Goal: Task Accomplishment & Management: Complete application form

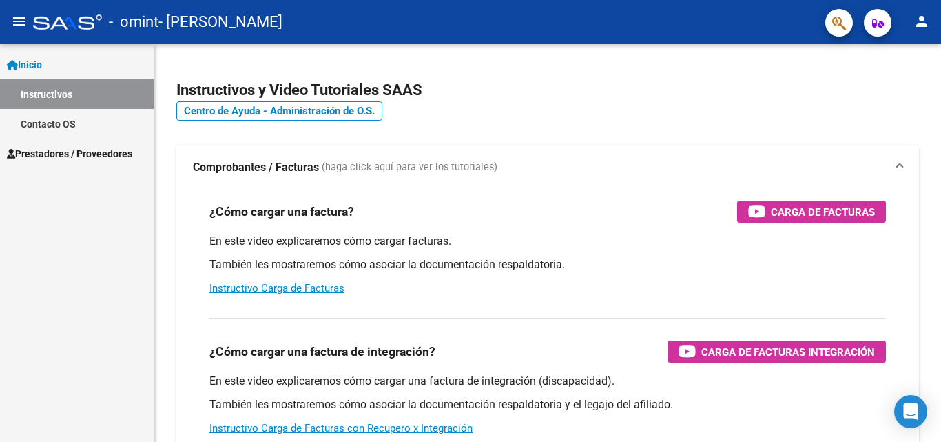
click at [70, 153] on span "Prestadores / Proveedores" at bounding box center [69, 153] width 125 height 15
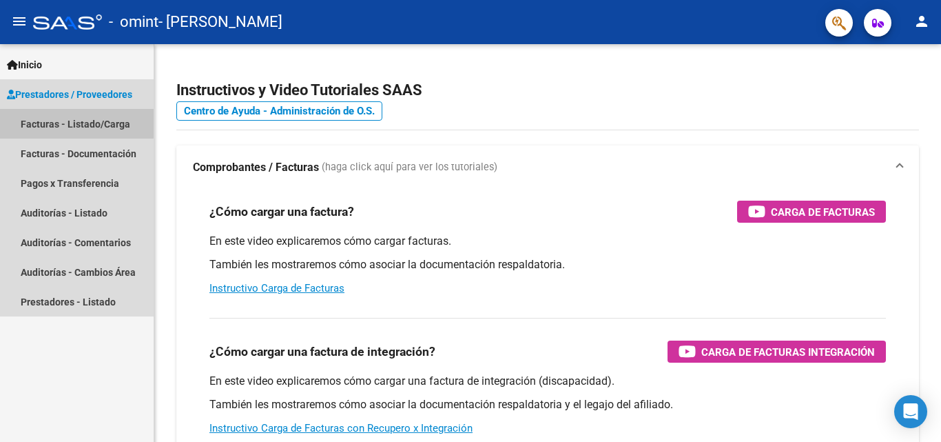
click at [68, 123] on link "Facturas - Listado/Carga" at bounding box center [77, 124] width 154 height 30
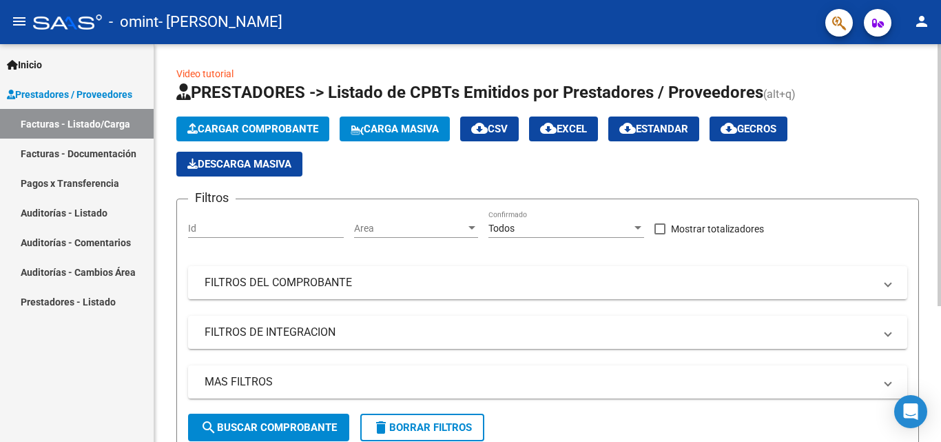
click at [298, 132] on span "Cargar Comprobante" at bounding box center [252, 129] width 131 height 12
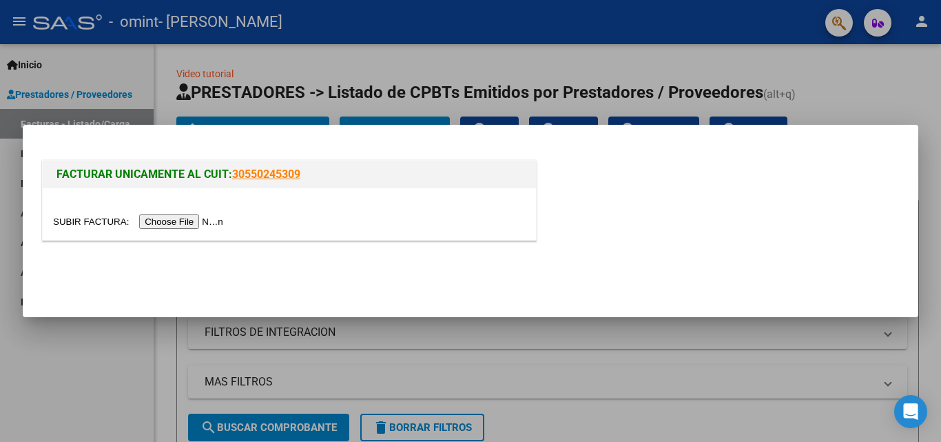
click at [203, 220] on input "file" at bounding box center [140, 221] width 174 height 14
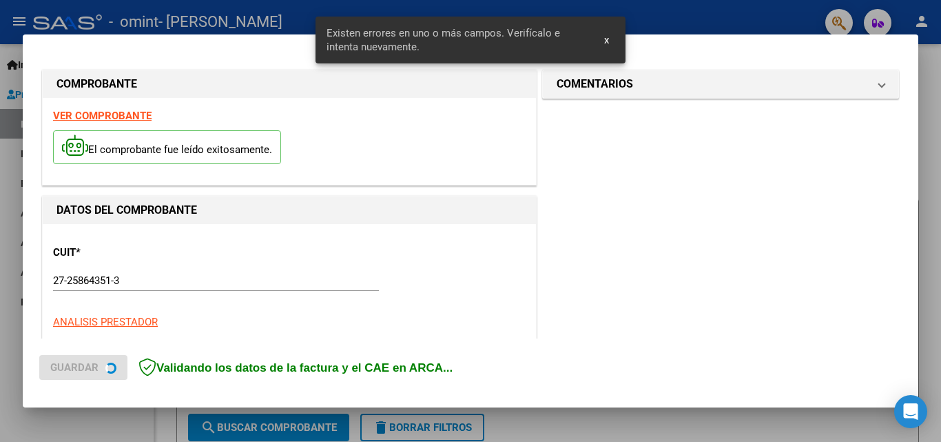
scroll to position [311, 0]
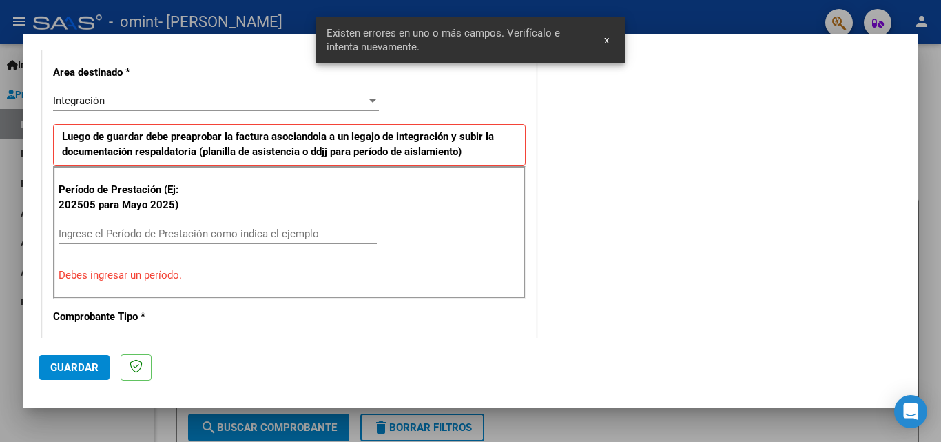
click at [604, 40] on span "x" at bounding box center [606, 40] width 5 height 12
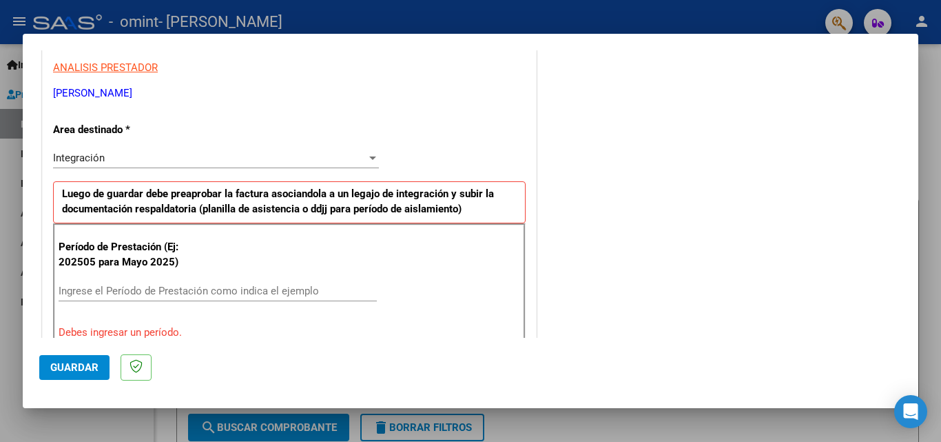
scroll to position [276, 0]
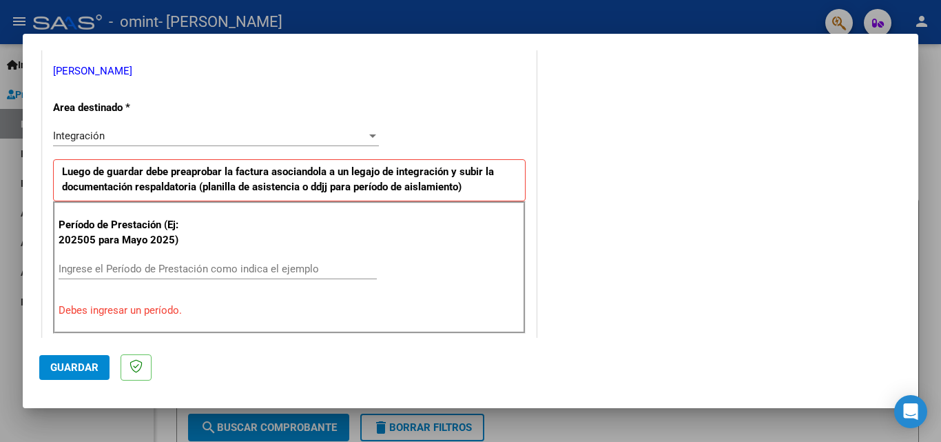
click at [369, 134] on div at bounding box center [372, 135] width 7 height 3
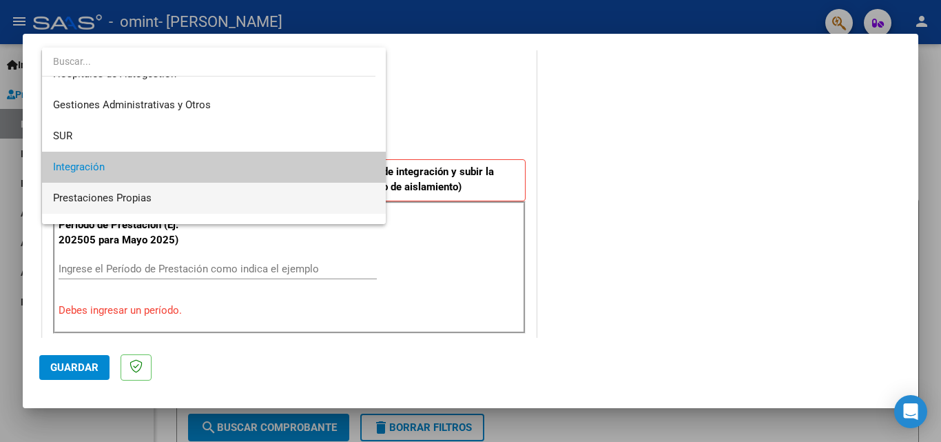
scroll to position [0, 0]
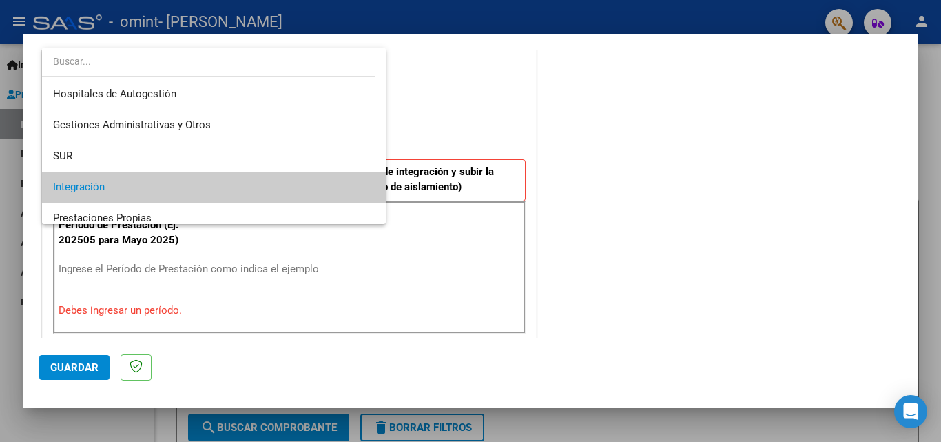
click at [442, 122] on div at bounding box center [470, 221] width 941 height 442
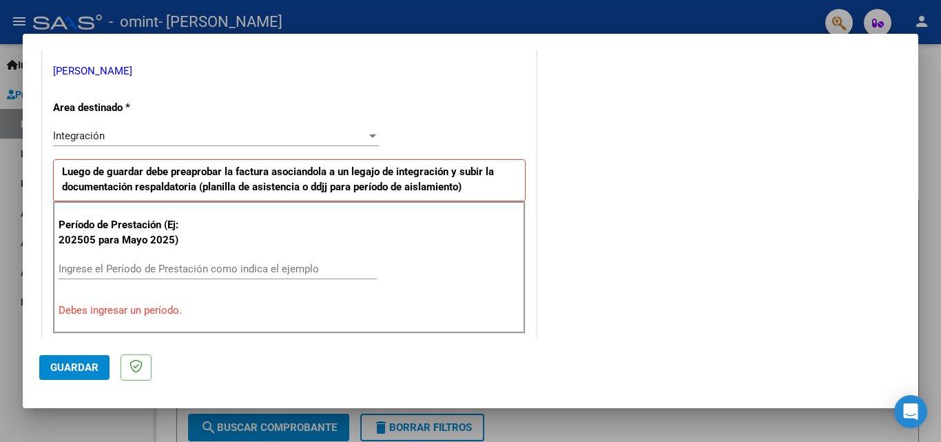
click at [236, 265] on input "Ingrese el Período de Prestación como indica el ejemplo" at bounding box center [218, 268] width 318 height 12
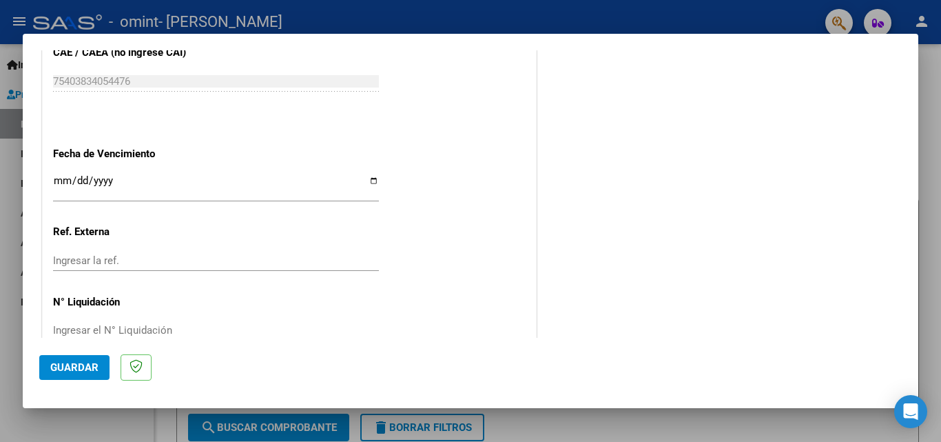
scroll to position [925, 0]
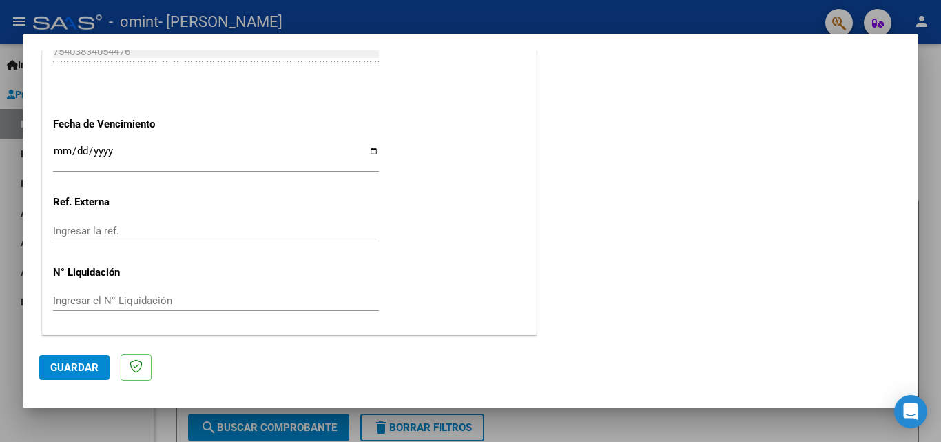
type input "202509"
click at [58, 364] on span "Guardar" at bounding box center [74, 367] width 48 height 12
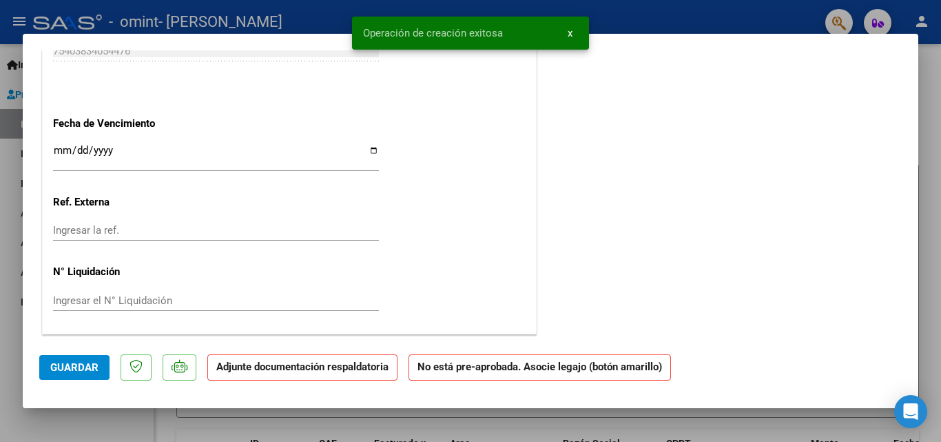
scroll to position [0, 0]
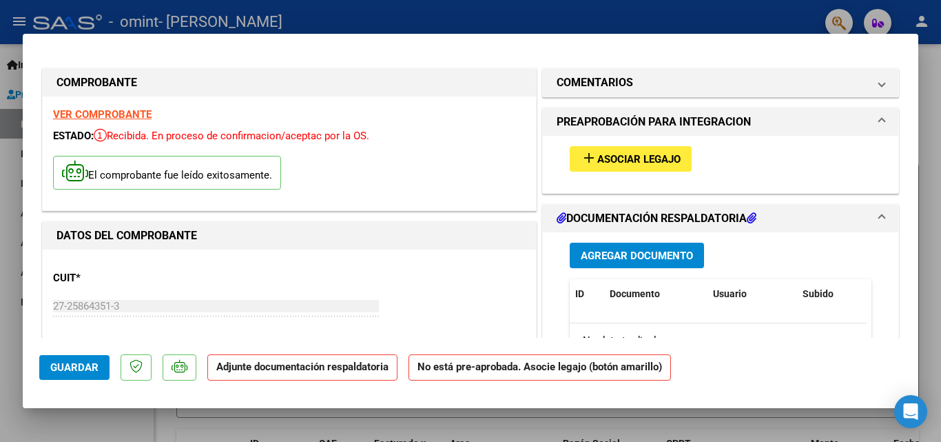
click at [606, 157] on span "Asociar Legajo" at bounding box center [638, 159] width 83 height 12
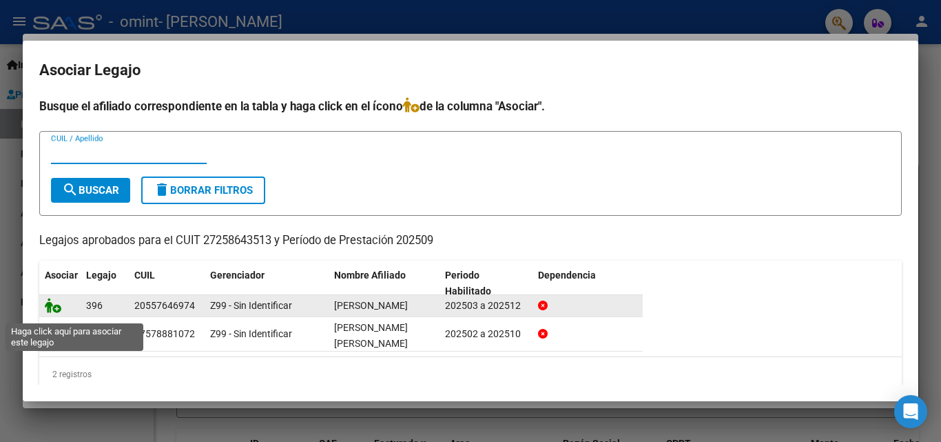
click at [52, 309] on icon at bounding box center [53, 305] width 17 height 15
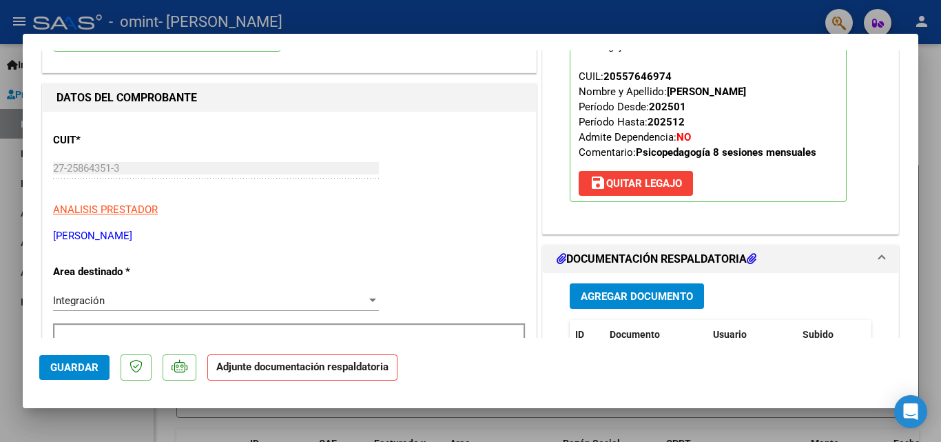
scroll to position [207, 0]
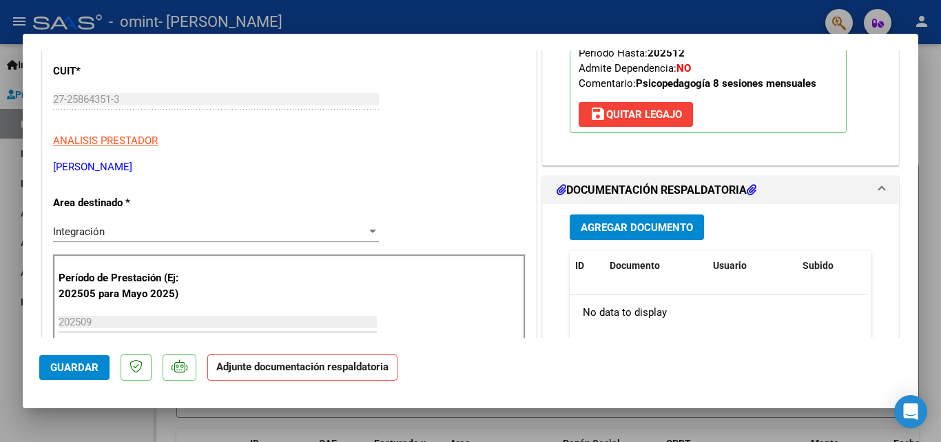
click at [667, 225] on span "Agregar Documento" at bounding box center [637, 227] width 112 height 12
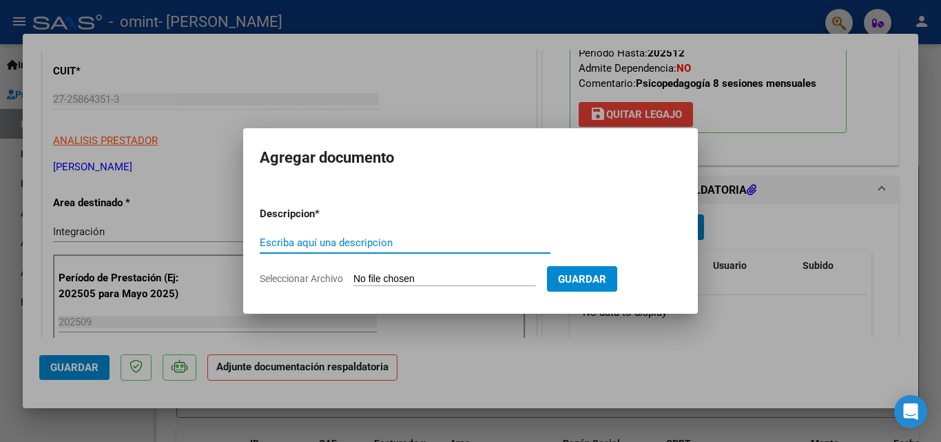
click at [369, 237] on input "Escriba aquí una descripcion" at bounding box center [405, 242] width 291 height 12
type input "asistencia [PERSON_NAME] 09-2025"
click at [503, 275] on input "Seleccionar Archivo" at bounding box center [444, 279] width 183 height 13
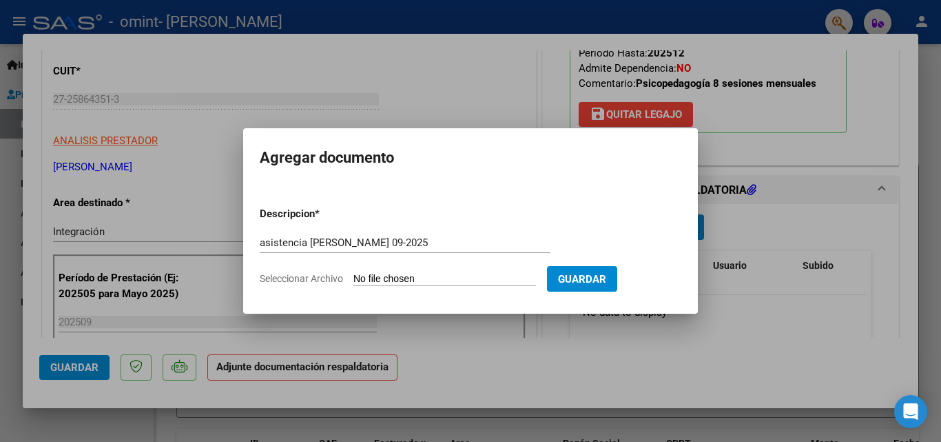
type input "C:\fakepath\Asistencia [PERSON_NAME] 09-2025.pdf"
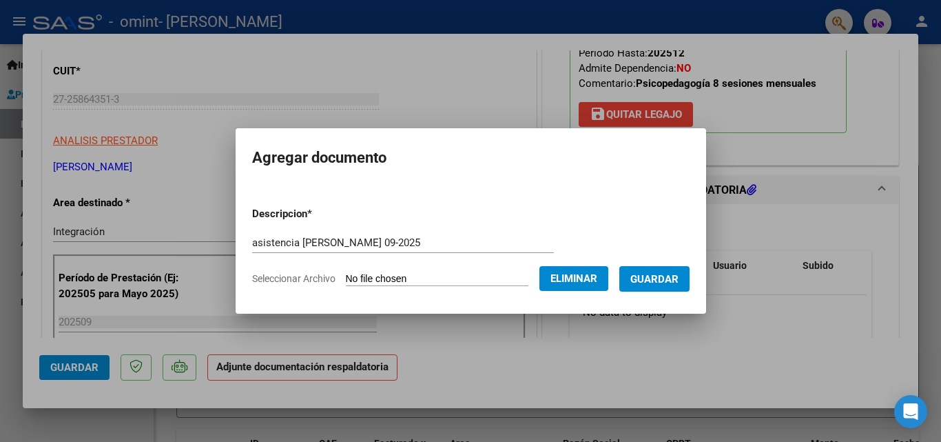
click at [670, 282] on span "Guardar" at bounding box center [654, 279] width 48 height 12
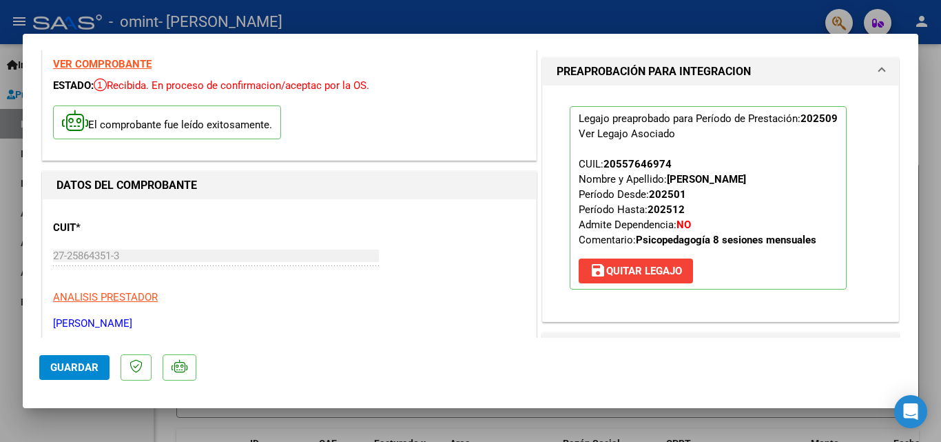
scroll to position [0, 0]
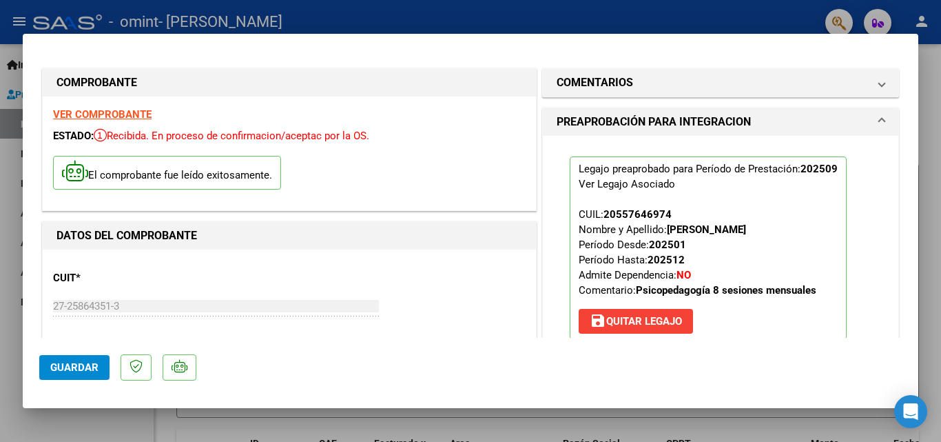
click at [70, 374] on button "Guardar" at bounding box center [74, 367] width 70 height 25
click at [429, 21] on div at bounding box center [470, 221] width 941 height 442
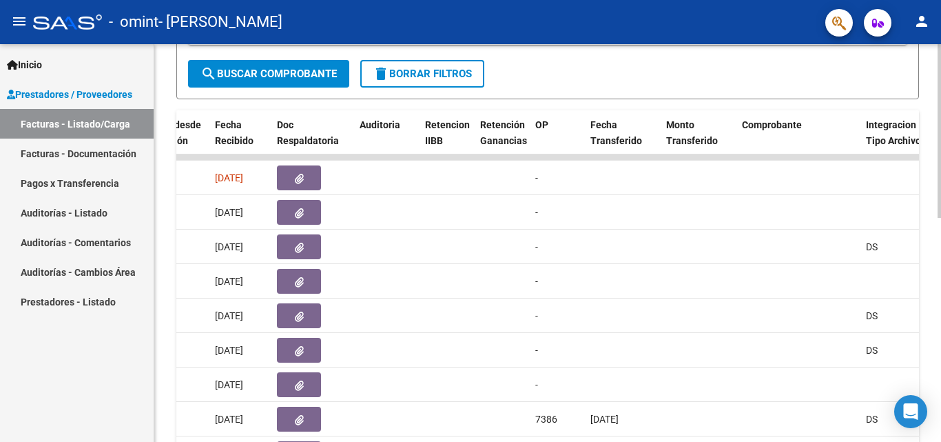
scroll to position [304, 0]
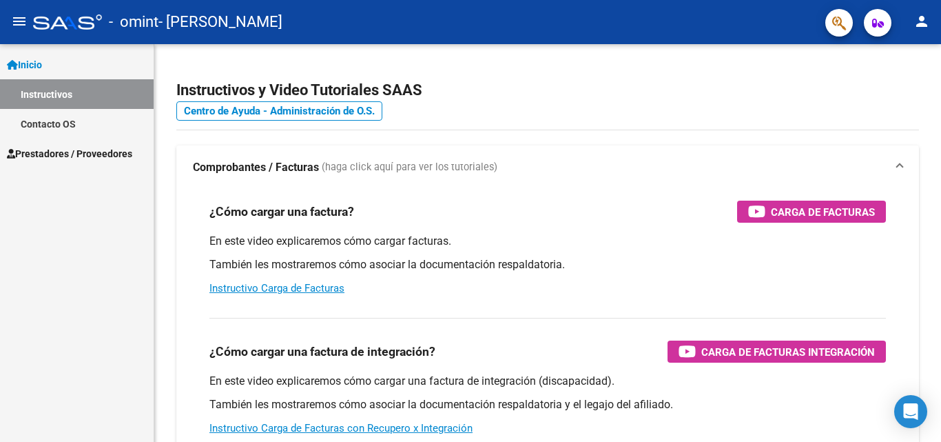
click at [58, 149] on span "Prestadores / Proveedores" at bounding box center [69, 153] width 125 height 15
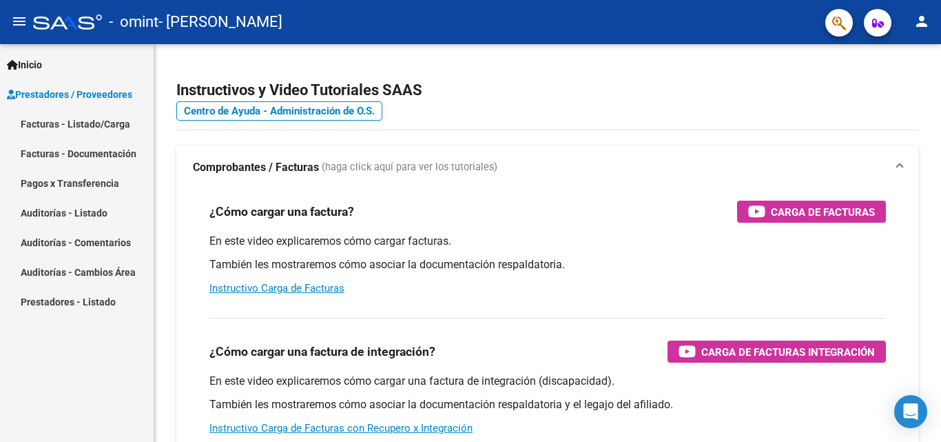
click at [68, 127] on link "Facturas - Listado/Carga" at bounding box center [77, 124] width 154 height 30
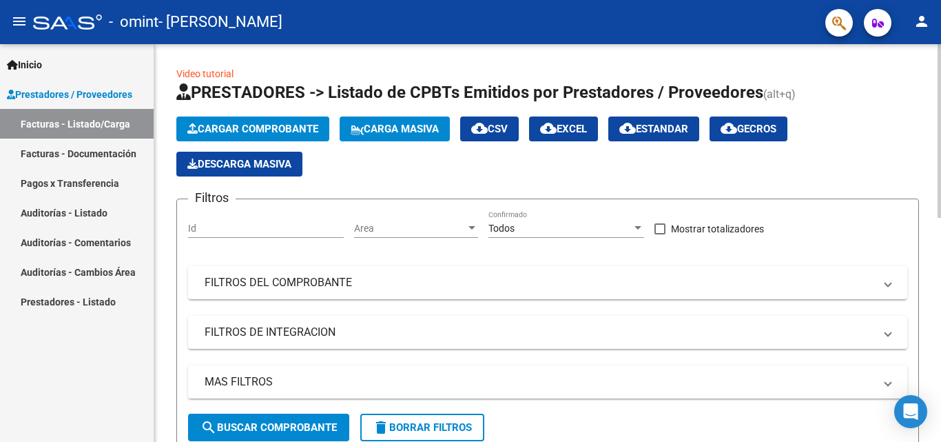
click at [267, 128] on span "Cargar Comprobante" at bounding box center [252, 129] width 131 height 12
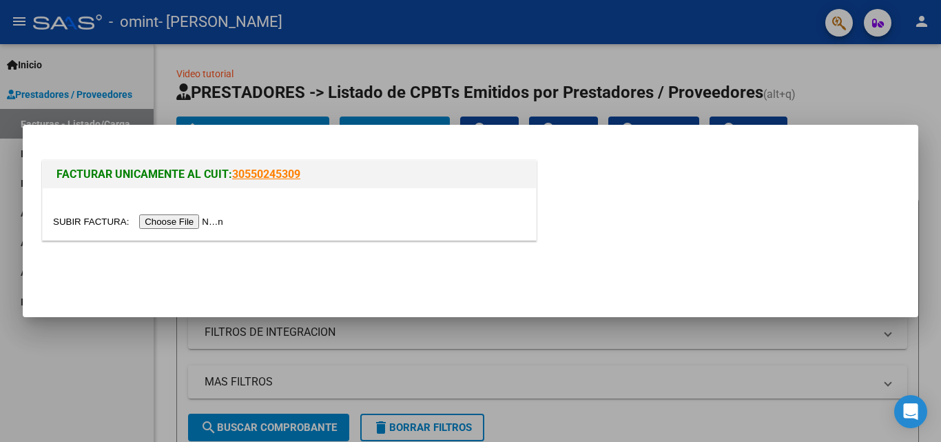
click at [217, 220] on input "file" at bounding box center [140, 221] width 174 height 14
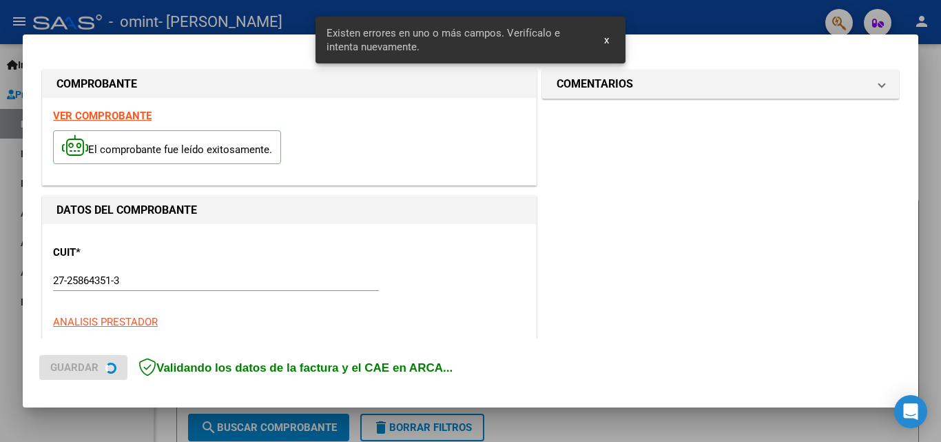
scroll to position [311, 0]
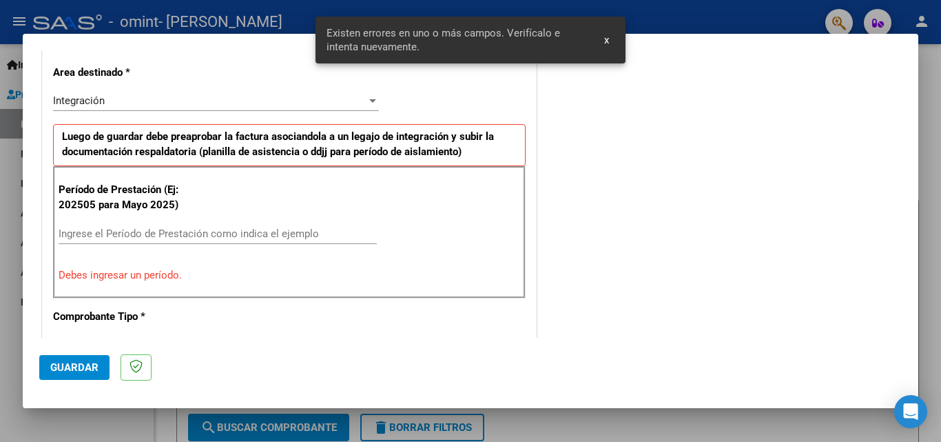
click at [606, 41] on span "x" at bounding box center [606, 40] width 5 height 12
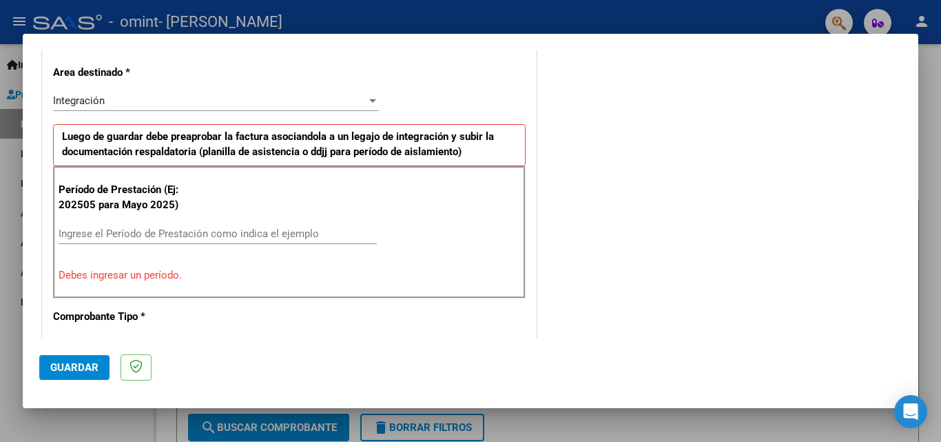
click at [206, 233] on input "Ingrese el Período de Prestación como indica el ejemplo" at bounding box center [218, 233] width 318 height 12
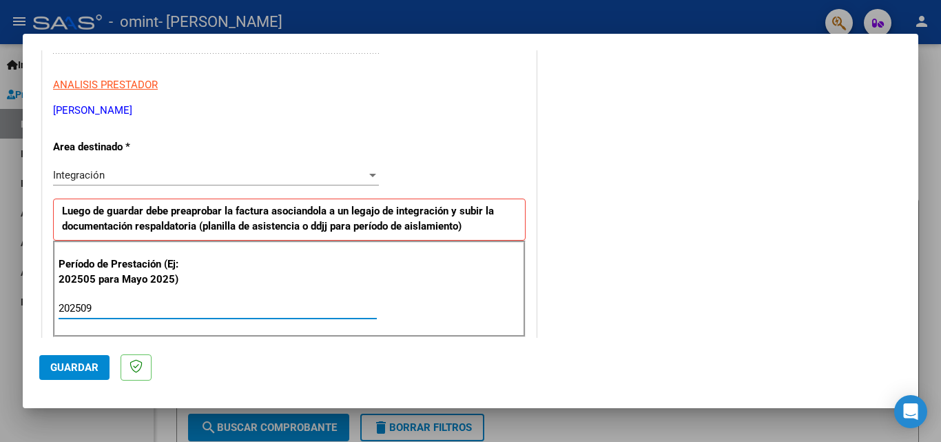
scroll to position [0, 0]
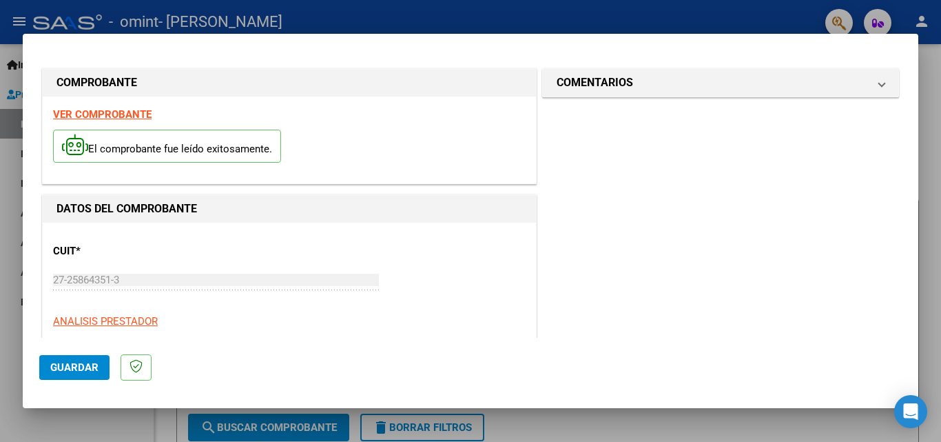
type input "202509"
click at [82, 366] on span "Guardar" at bounding box center [74, 367] width 48 height 12
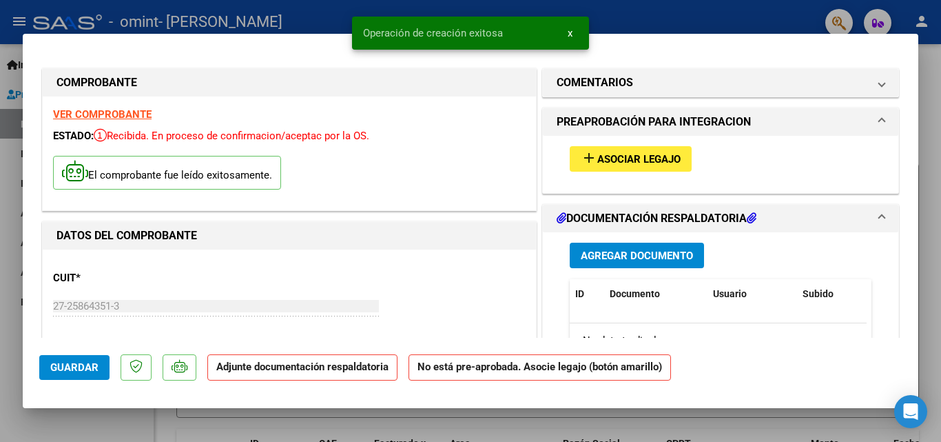
click at [656, 162] on span "Asociar Legajo" at bounding box center [638, 159] width 83 height 12
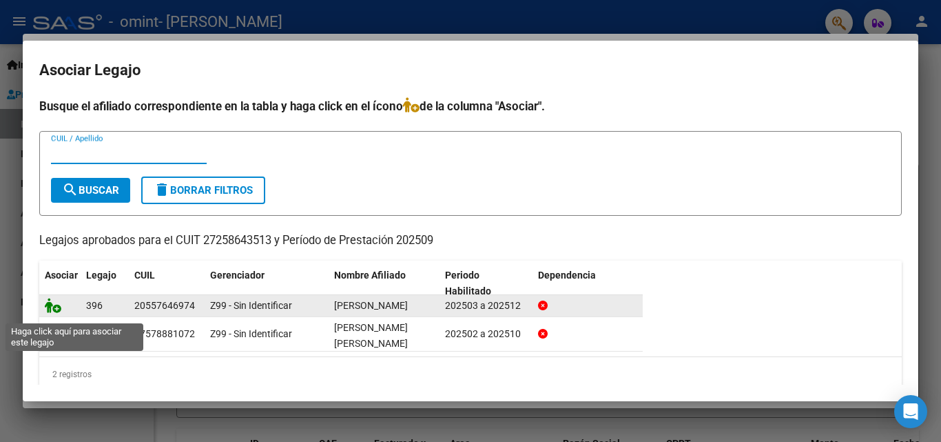
click at [54, 309] on icon at bounding box center [53, 305] width 17 height 15
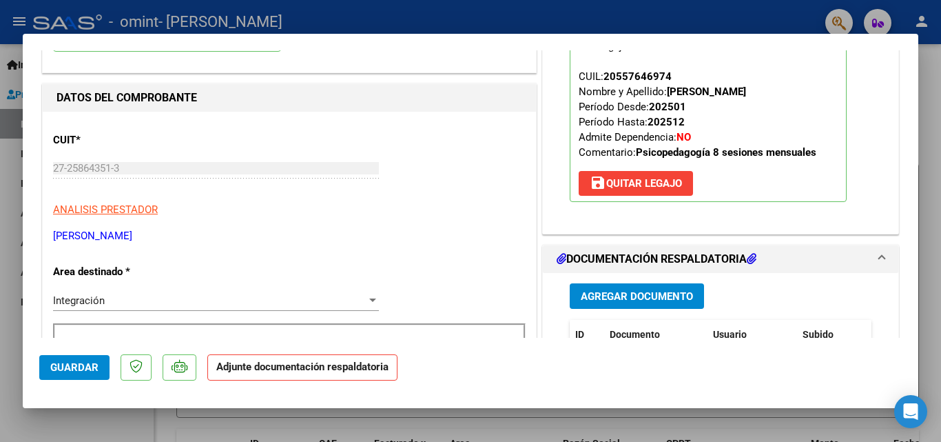
scroll to position [207, 0]
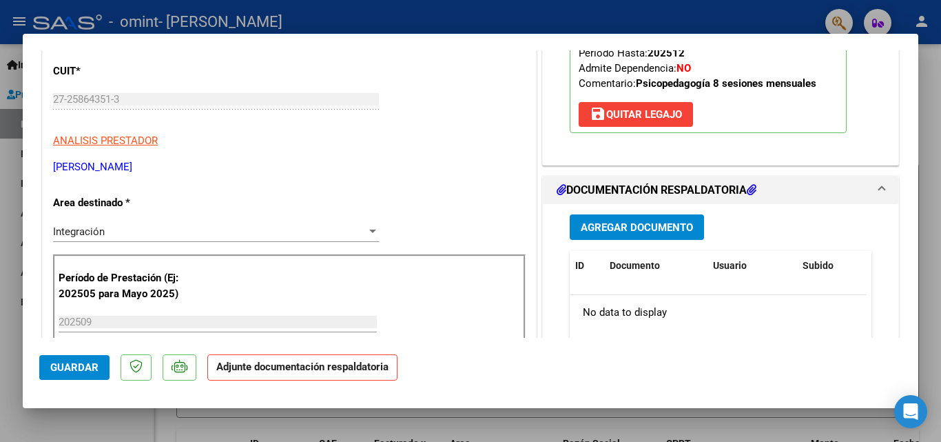
click at [654, 222] on span "Agregar Documento" at bounding box center [637, 227] width 112 height 12
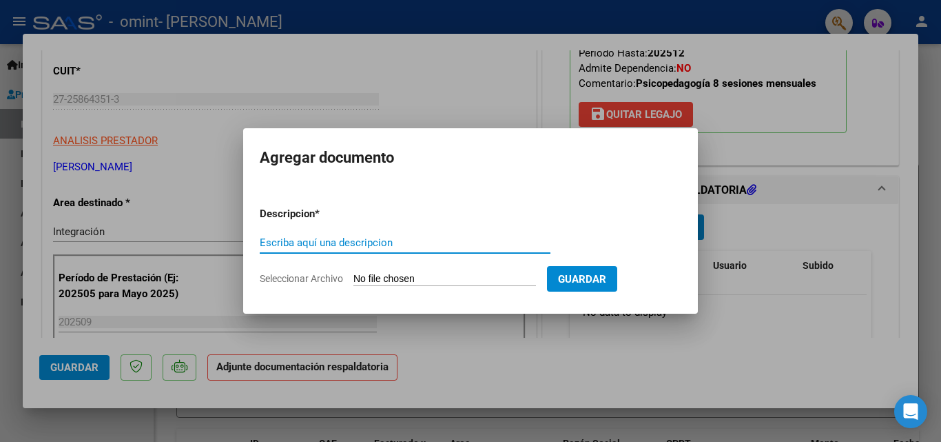
click at [491, 276] on input "Seleccionar Archivo" at bounding box center [444, 279] width 183 height 13
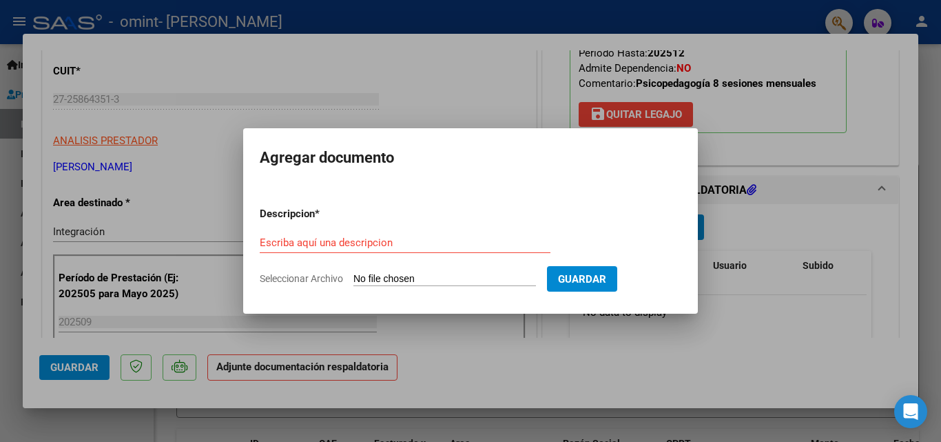
type input "C:\fakepath\Asistencia Ramirez 09-2025.pdf"
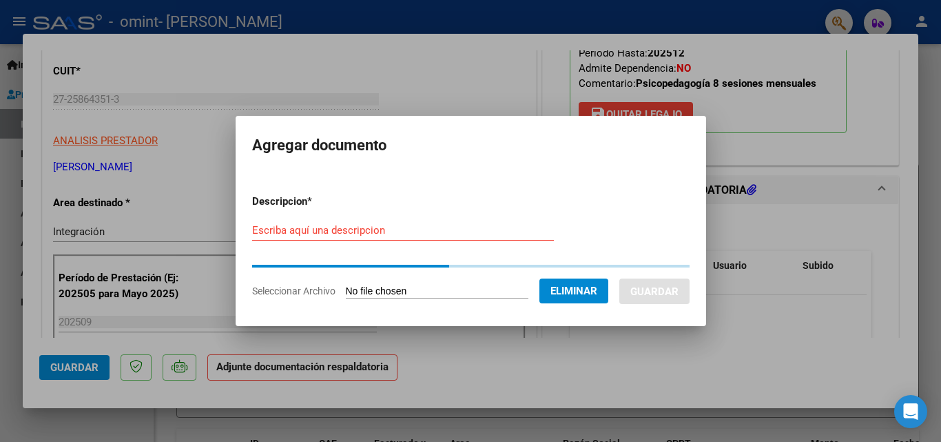
click at [321, 233] on input "Escriba aquí una descripcion" at bounding box center [403, 230] width 302 height 12
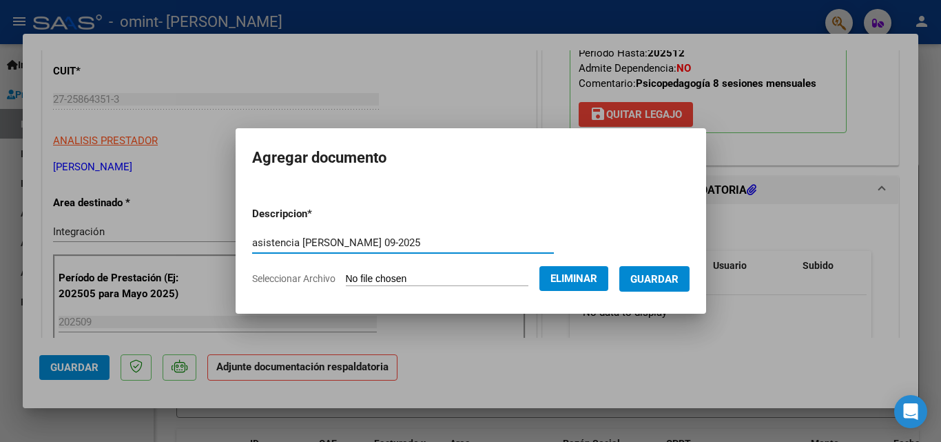
type input "asistencia Ramirez 09-2025"
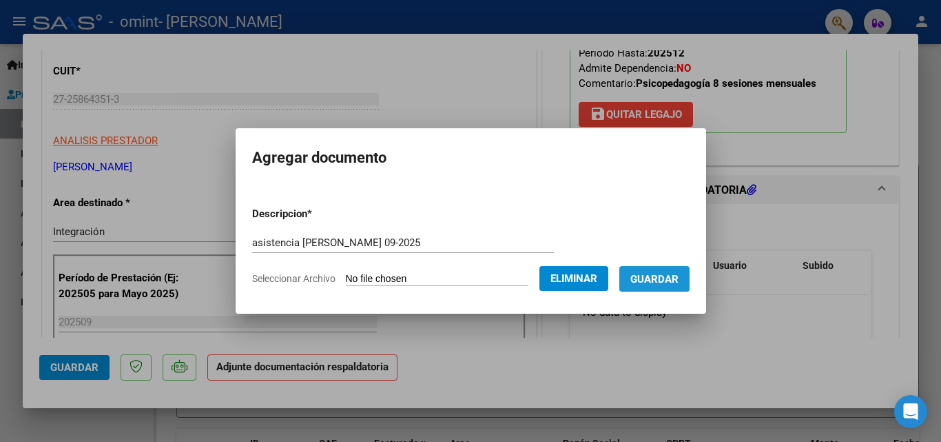
click at [665, 276] on span "Guardar" at bounding box center [654, 279] width 48 height 12
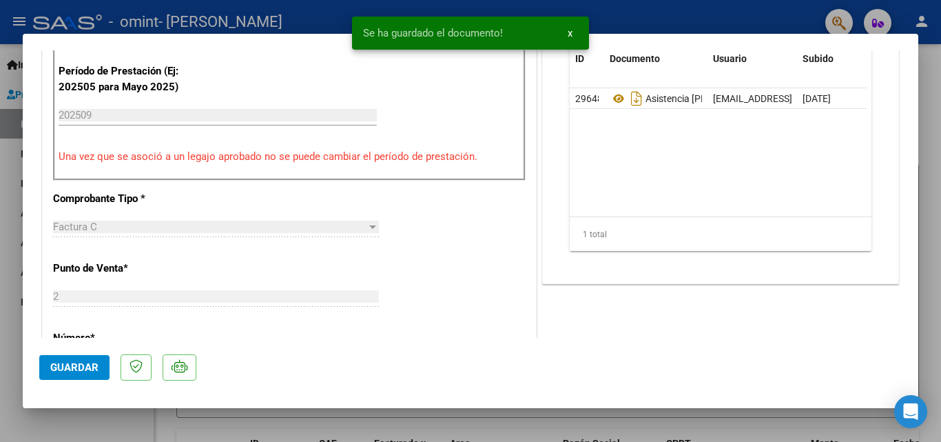
scroll to position [551, 0]
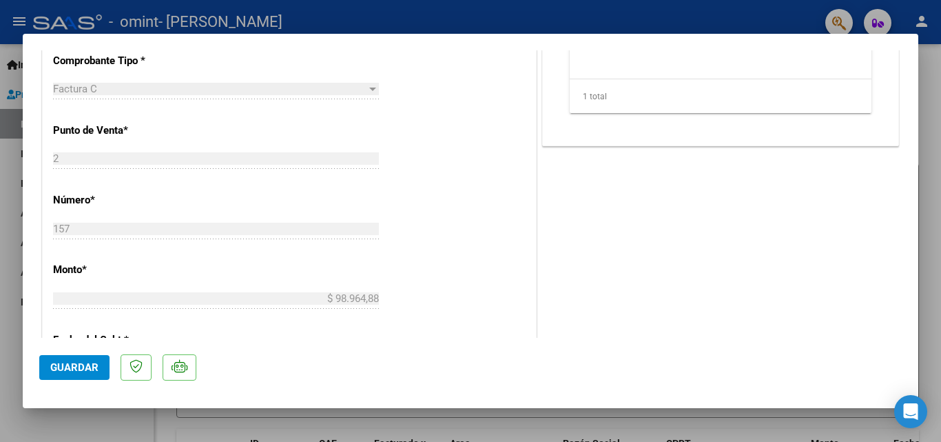
click at [55, 368] on span "Guardar" at bounding box center [74, 367] width 48 height 12
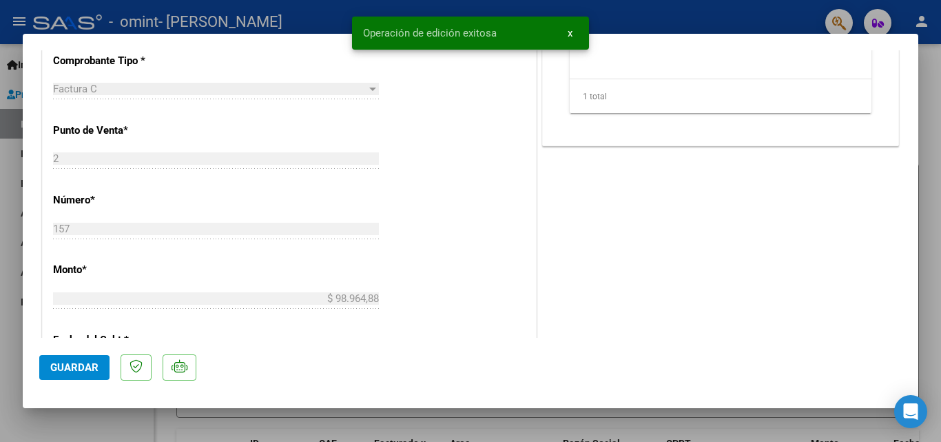
click at [189, 422] on div at bounding box center [470, 221] width 941 height 442
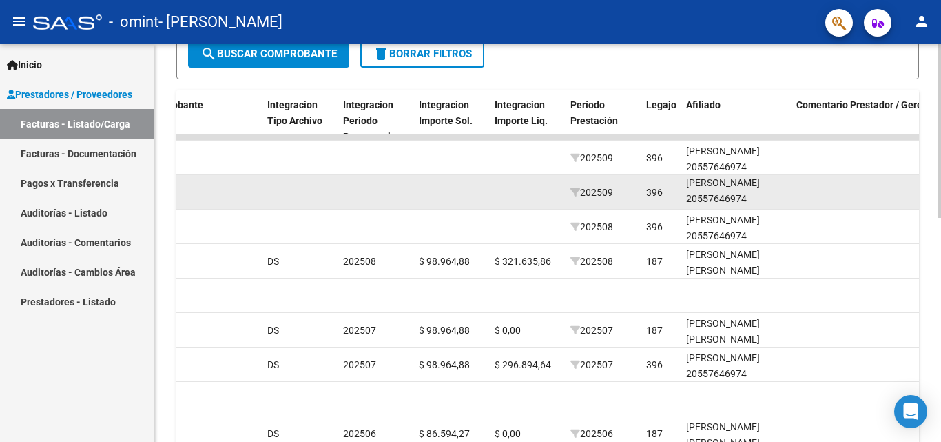
scroll to position [18, 0]
click at [718, 191] on div "[PERSON_NAME] 20557646974" at bounding box center [735, 191] width 99 height 32
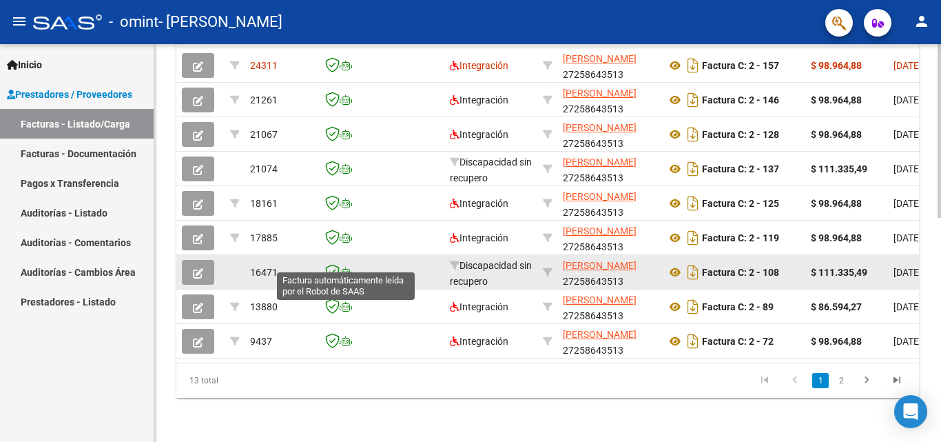
scroll to position [442, 0]
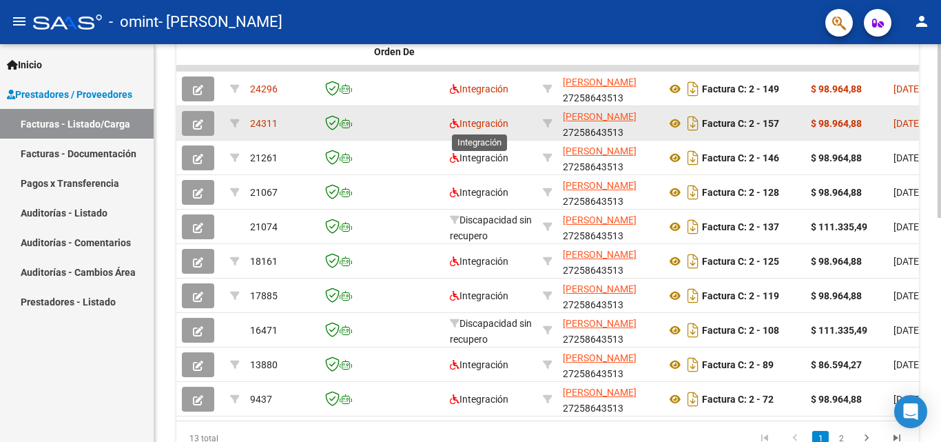
click at [496, 125] on span "Integración" at bounding box center [479, 123] width 59 height 11
click at [202, 121] on icon "button" at bounding box center [198, 124] width 10 height 10
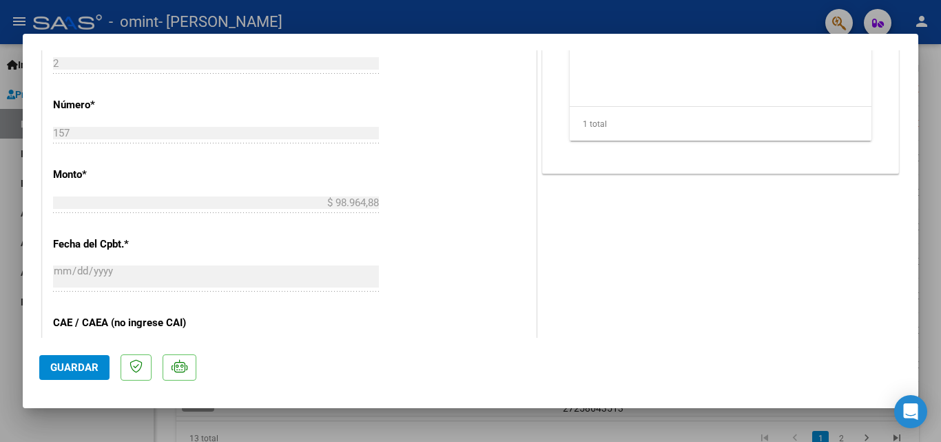
scroll to position [620, 0]
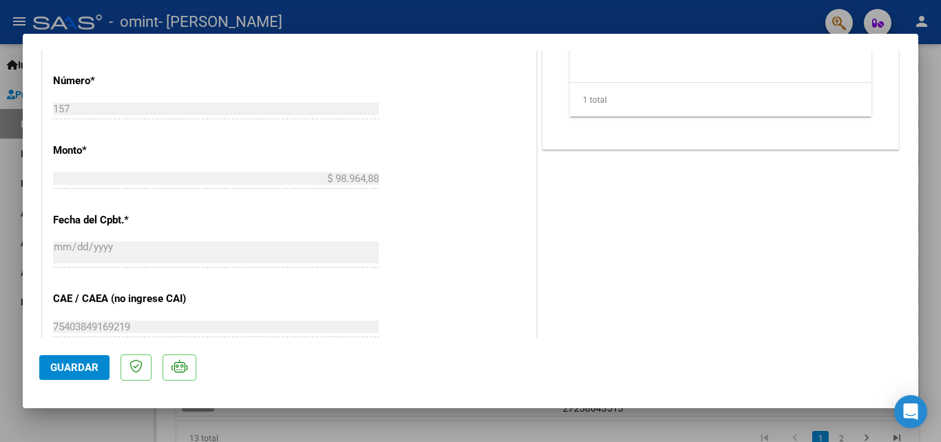
click at [765, 12] on div at bounding box center [470, 221] width 941 height 442
type input "$ 0,00"
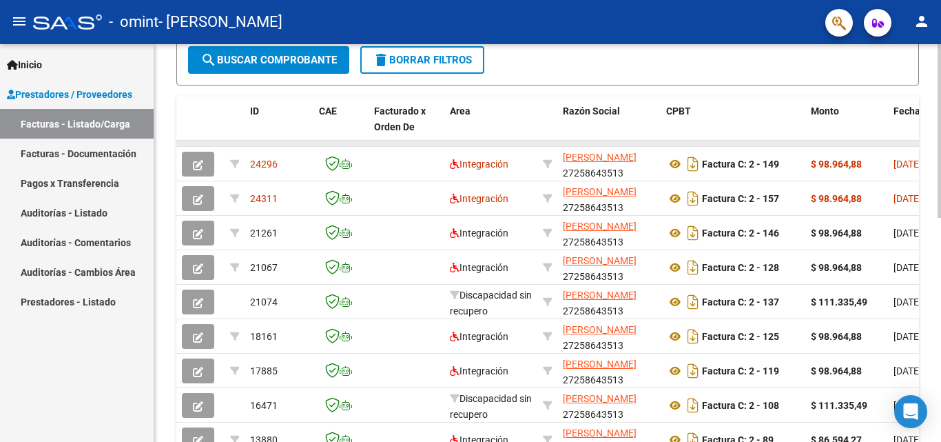
scroll to position [271, 0]
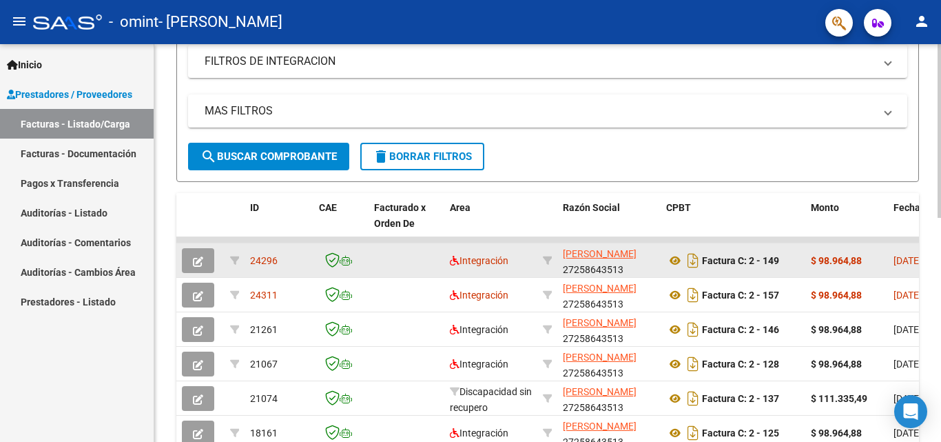
click at [196, 255] on span "button" at bounding box center [198, 260] width 10 height 12
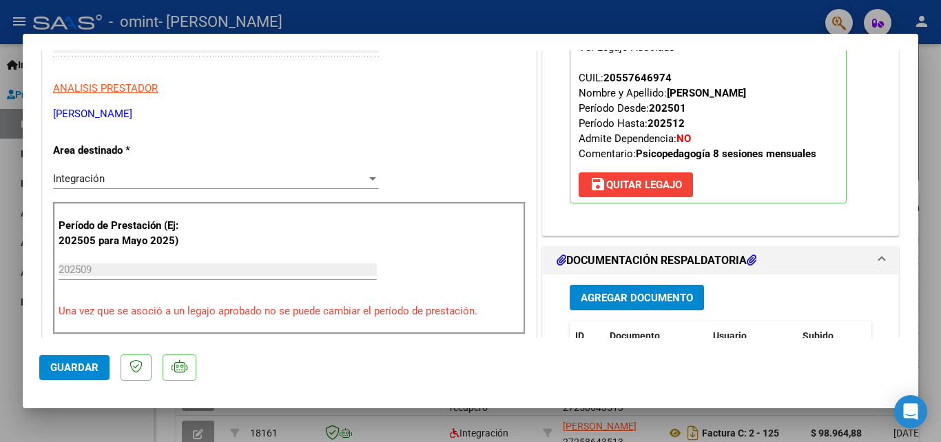
scroll to position [207, 0]
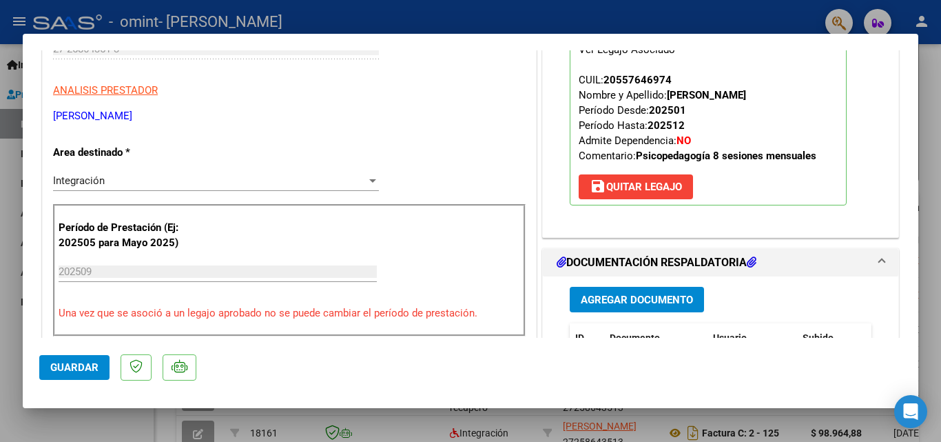
click at [648, 185] on span "save Quitar Legajo" at bounding box center [636, 186] width 92 height 12
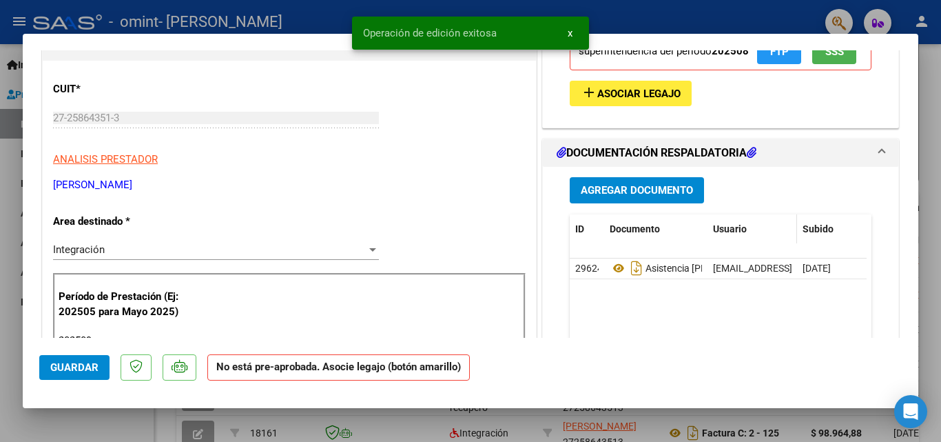
scroll to position [69, 0]
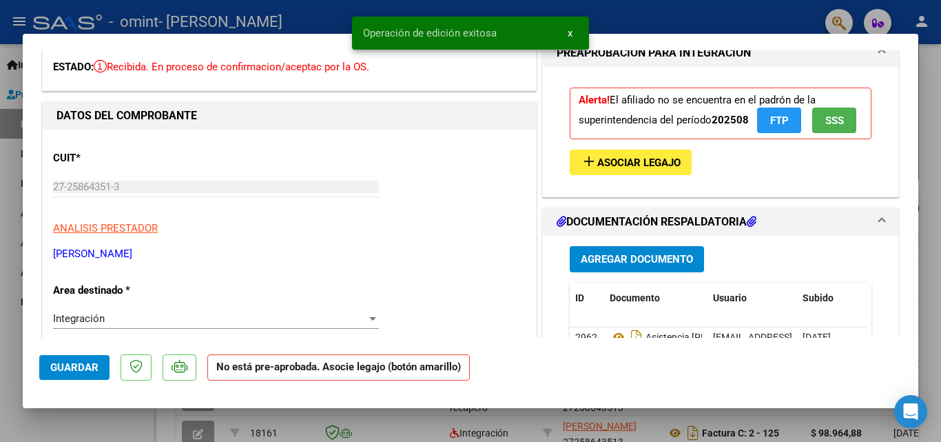
click at [659, 162] on span "Asociar Legajo" at bounding box center [638, 162] width 83 height 12
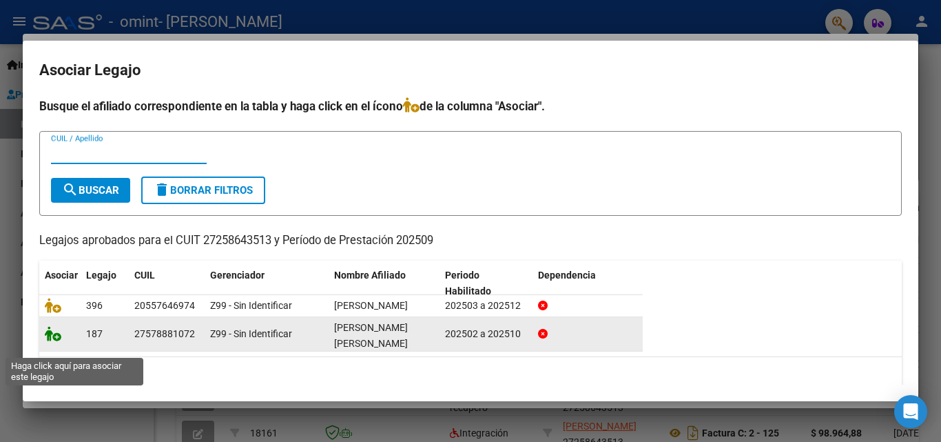
click at [48, 341] on icon at bounding box center [53, 333] width 17 height 15
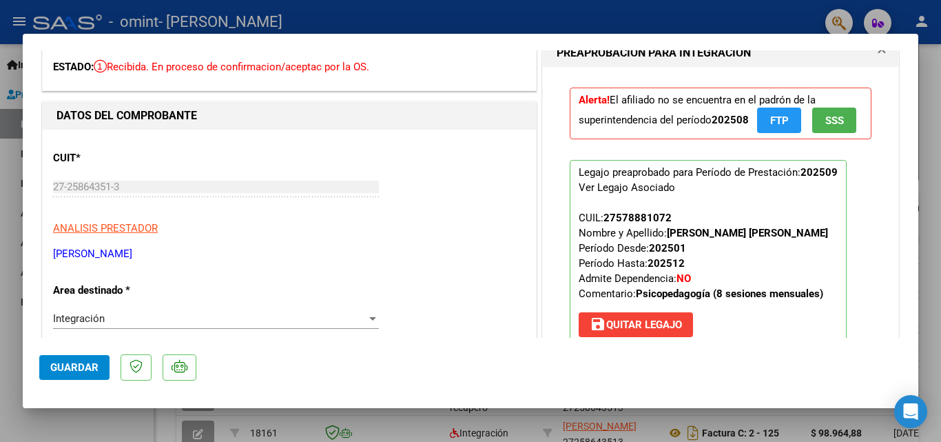
scroll to position [0, 0]
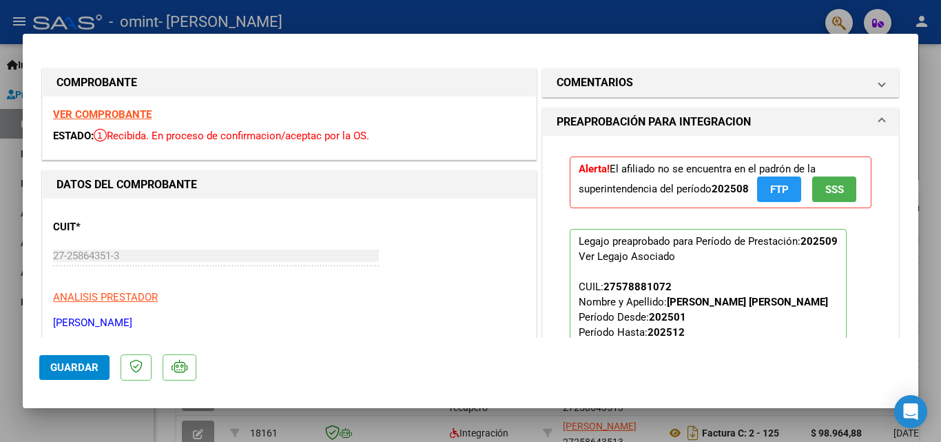
click at [459, 240] on div "CUIT * 27-25864351-3 Ingresar CUIT ANALISIS PRESTADOR CORIGLIANO LORENA ELISA A…" at bounding box center [289, 269] width 473 height 121
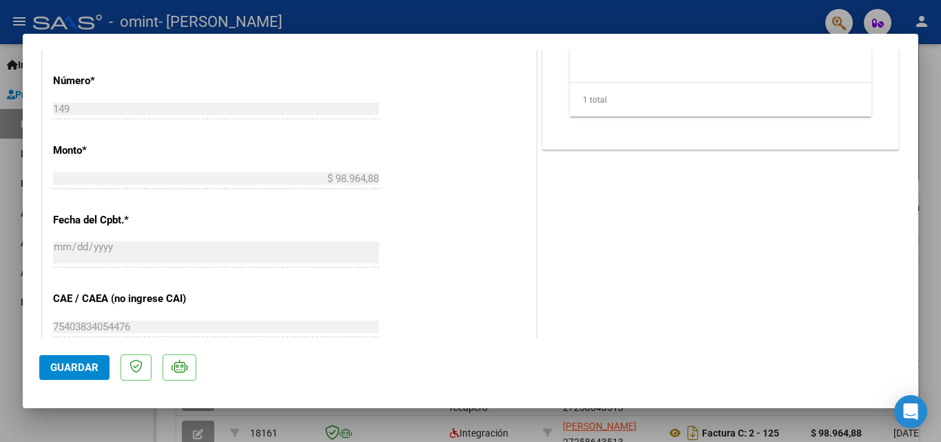
scroll to position [895, 0]
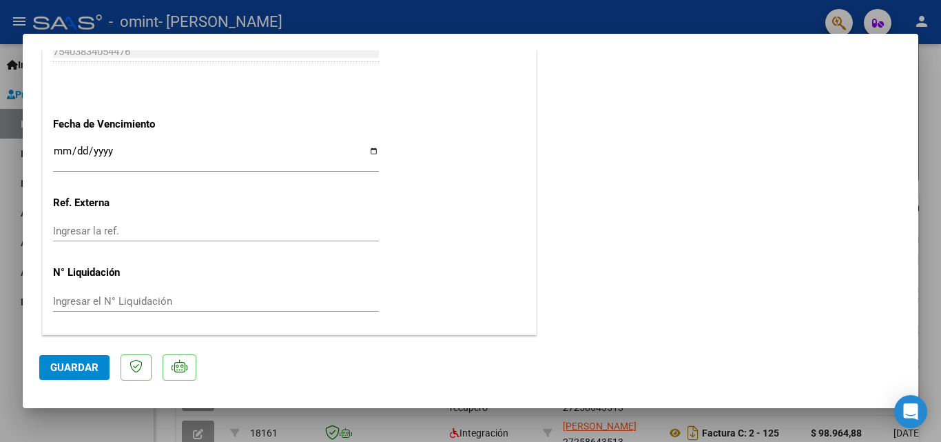
click at [79, 366] on span "Guardar" at bounding box center [74, 367] width 48 height 12
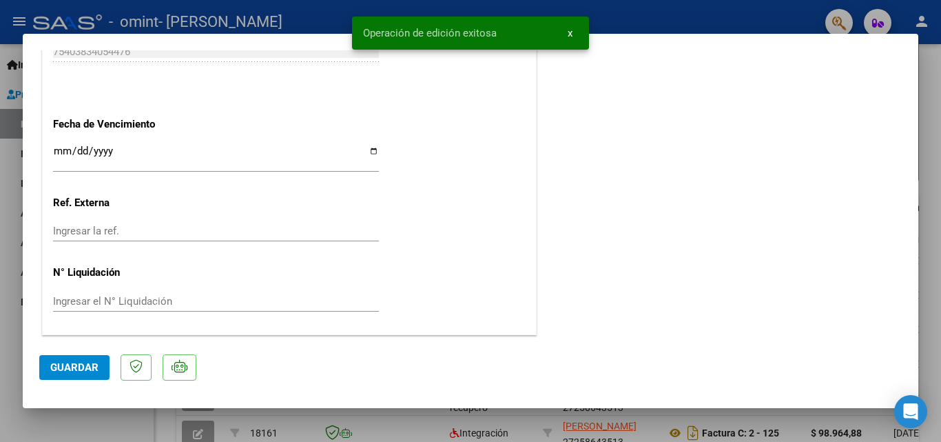
click at [569, 34] on span "x" at bounding box center [570, 33] width 5 height 12
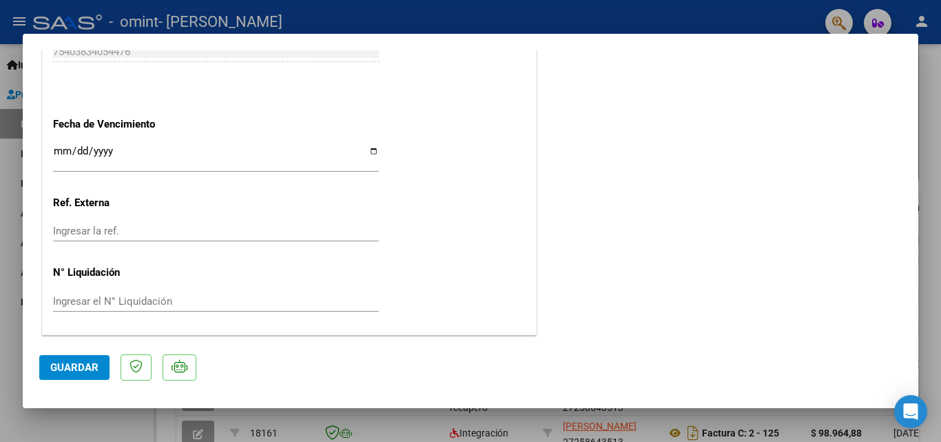
click at [696, 27] on div at bounding box center [470, 221] width 941 height 442
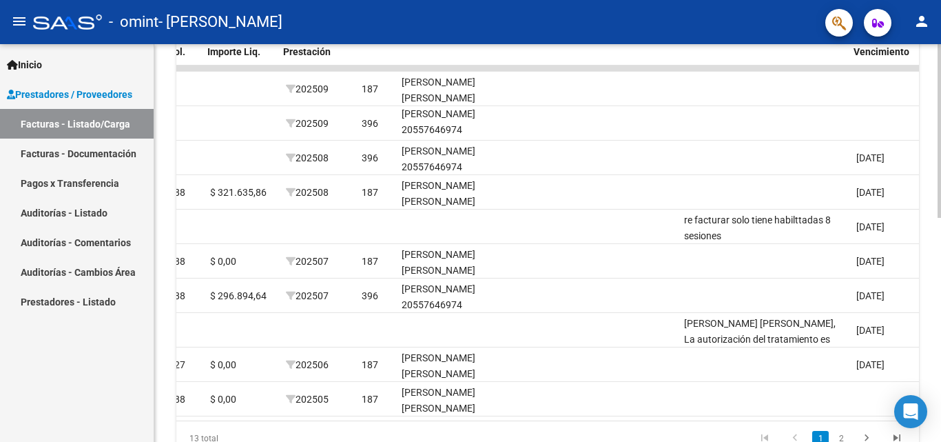
scroll to position [0, 1699]
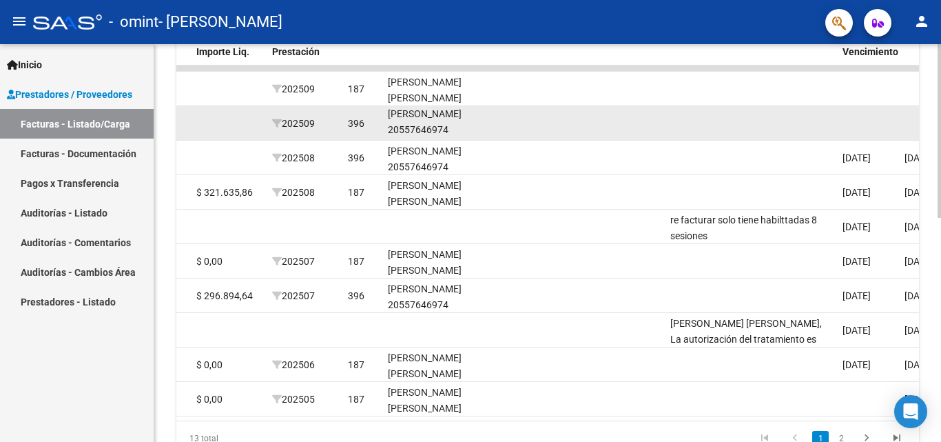
click at [446, 120] on div "[PERSON_NAME] 20557646974" at bounding box center [437, 122] width 99 height 32
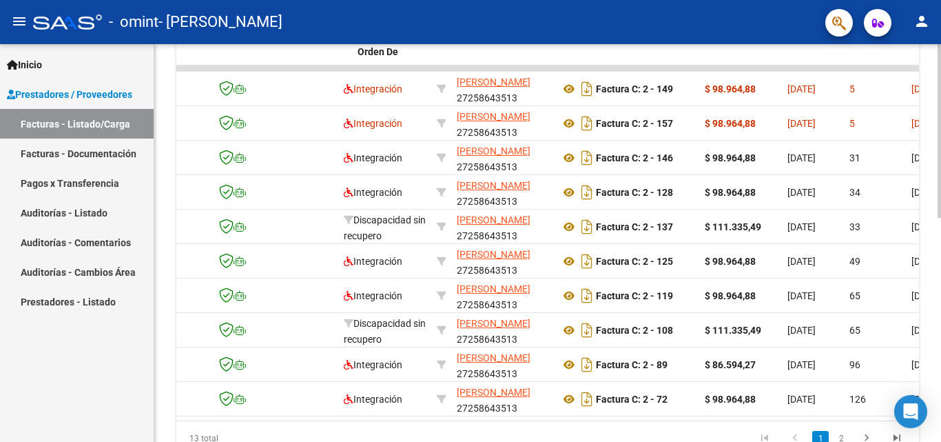
scroll to position [0, 0]
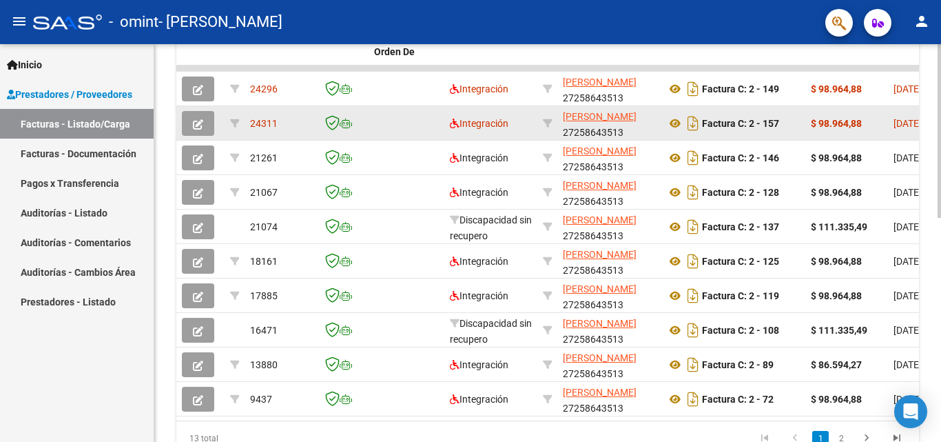
click at [187, 121] on button "button" at bounding box center [198, 123] width 32 height 25
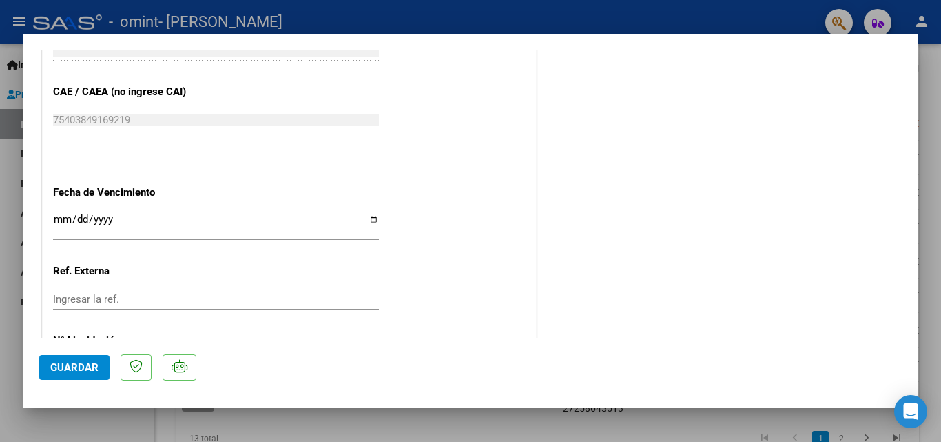
scroll to position [895, 0]
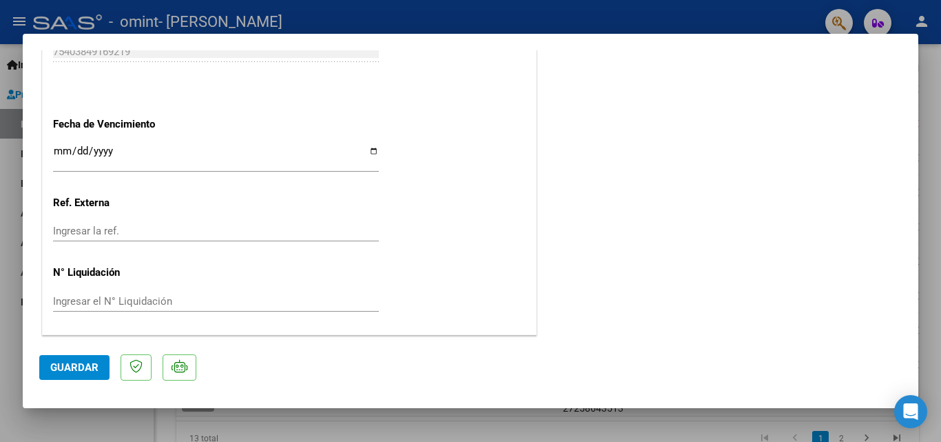
click at [700, 14] on div at bounding box center [470, 221] width 941 height 442
type input "$ 0,00"
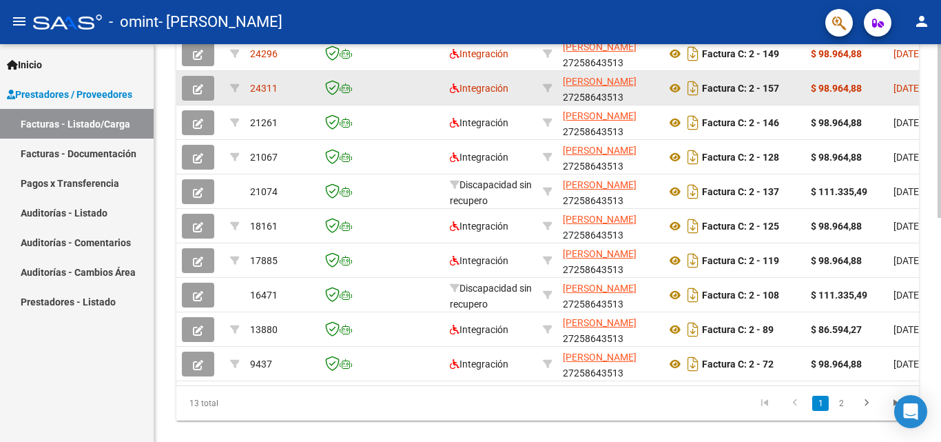
scroll to position [408, 0]
